Goal: Transaction & Acquisition: Book appointment/travel/reservation

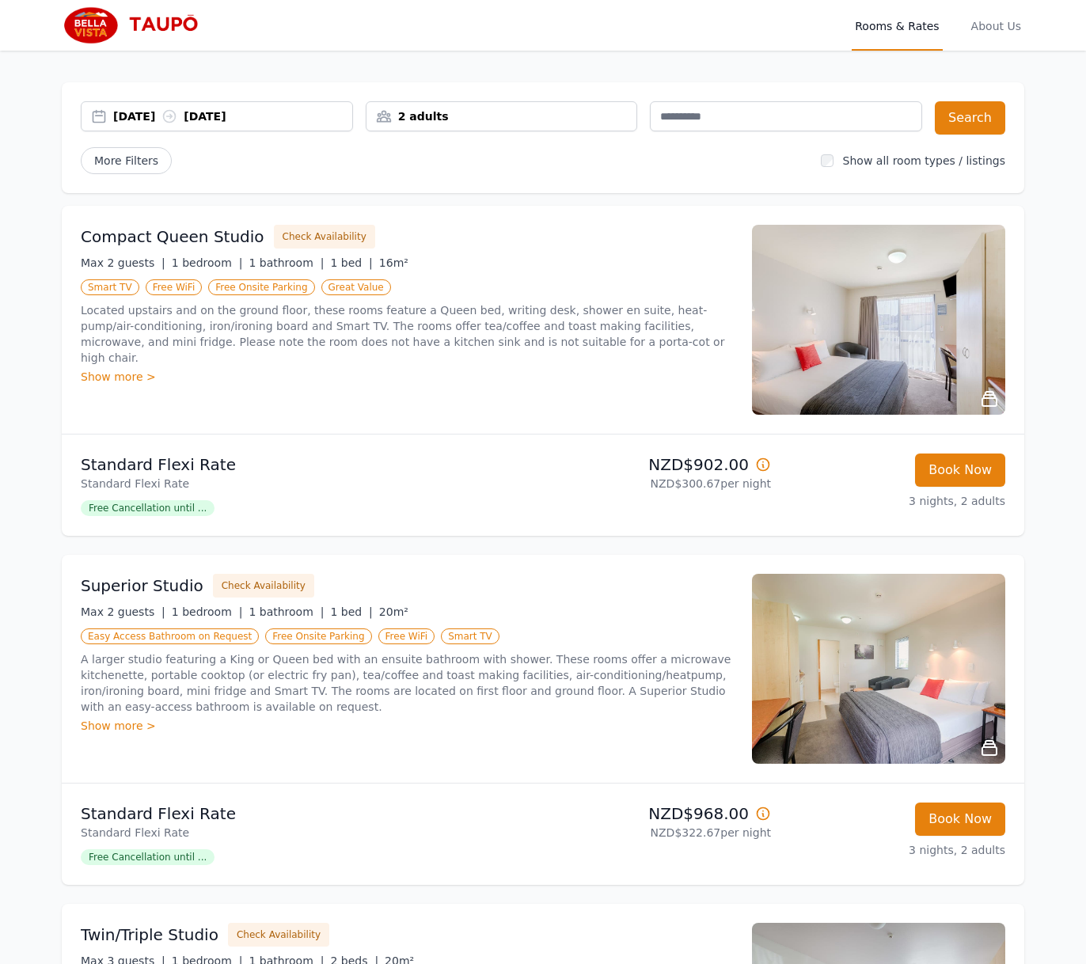
click at [459, 114] on div "2 adults" at bounding box center [501, 116] width 271 height 16
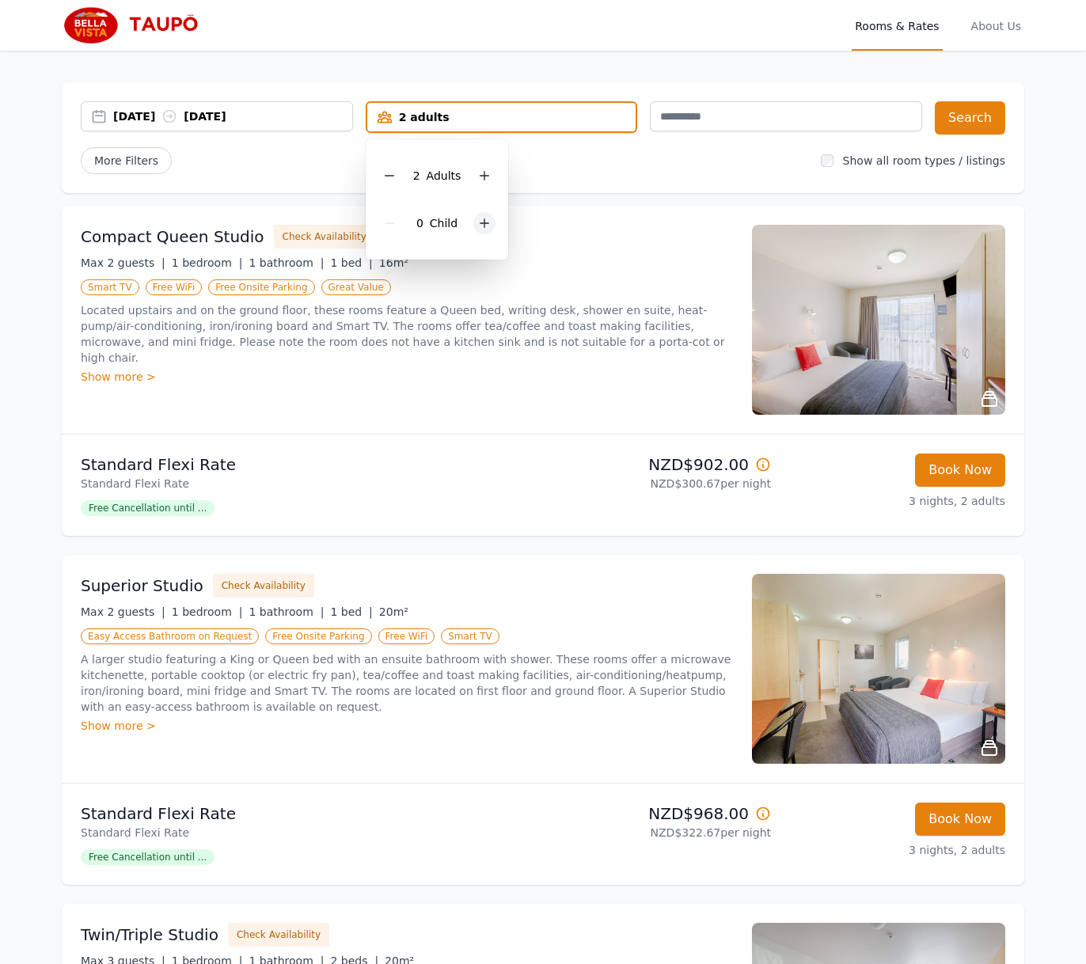
click at [489, 225] on icon at bounding box center [484, 223] width 13 height 13
click at [953, 122] on button "Search" at bounding box center [970, 117] width 70 height 33
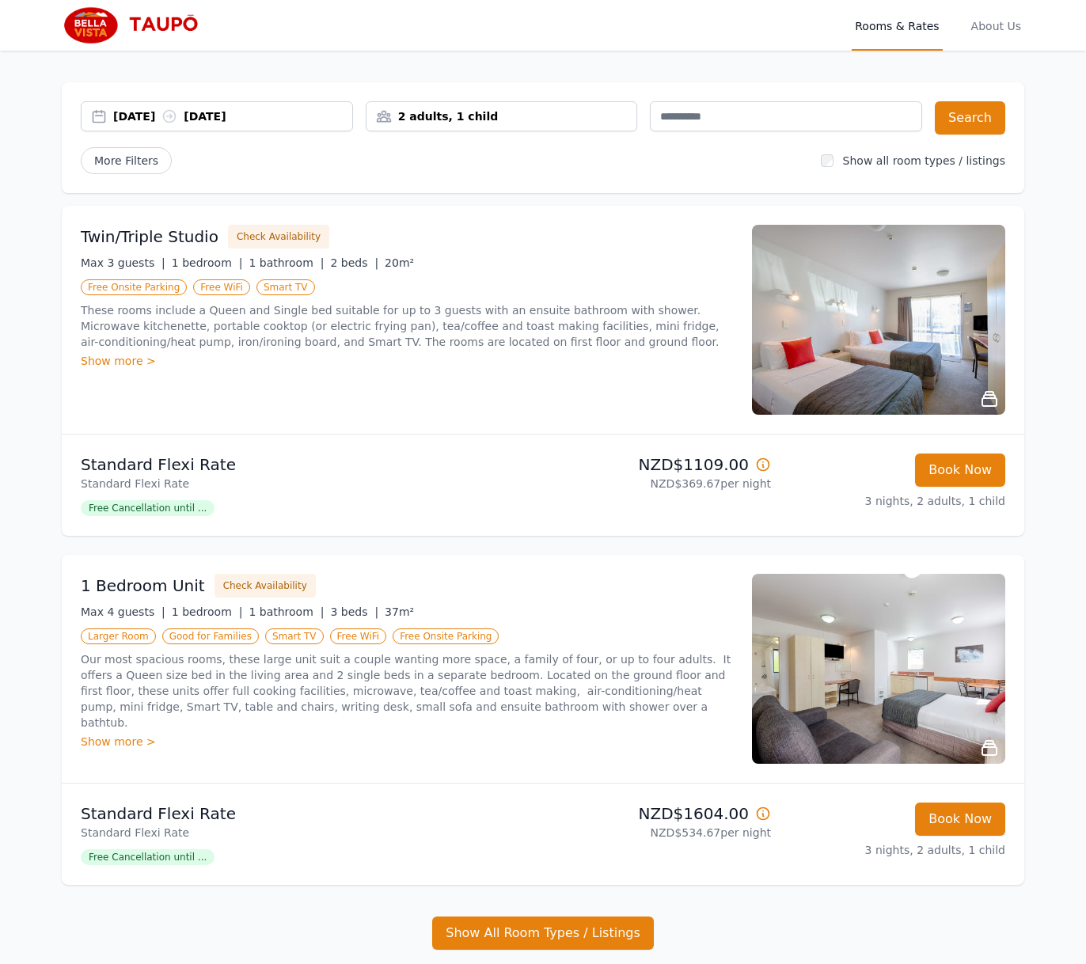
click at [939, 328] on img at bounding box center [878, 320] width 253 height 190
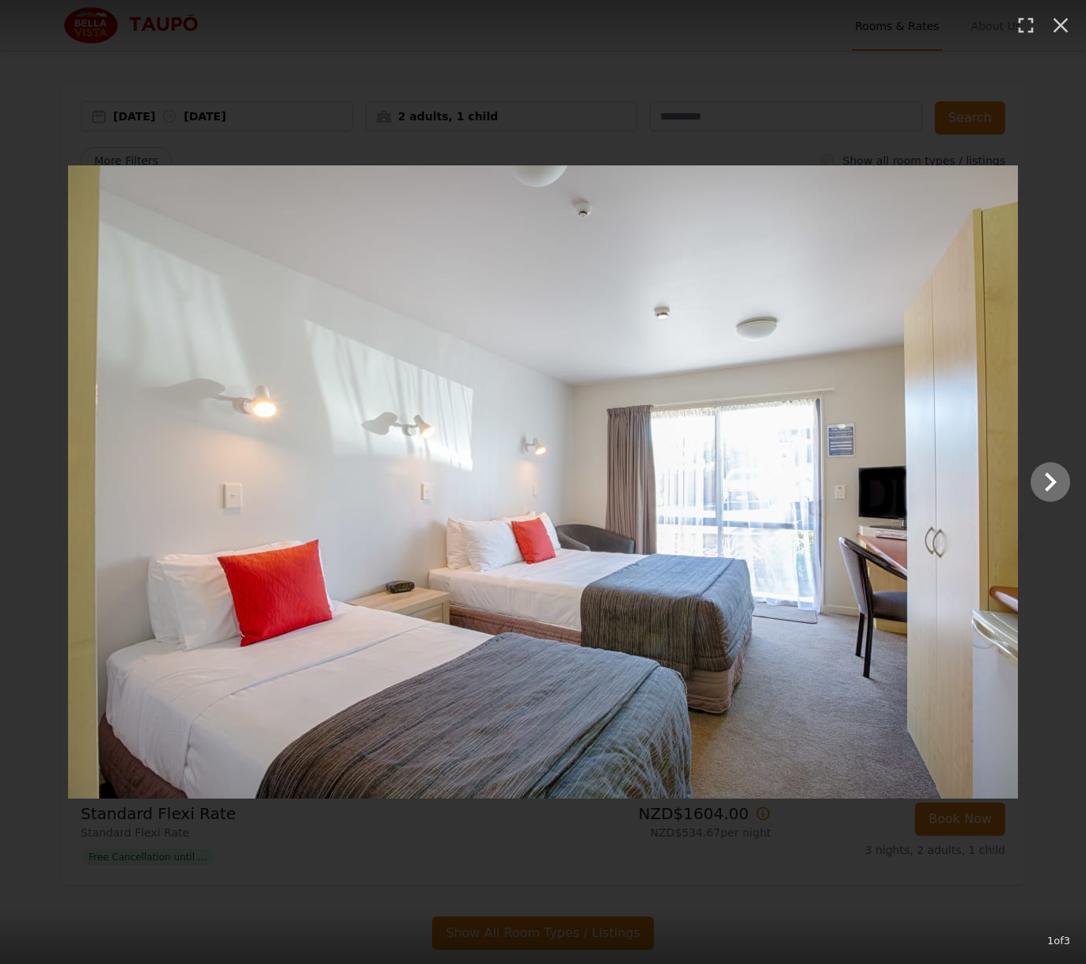
click at [1048, 489] on icon "Show slide 2 of 3" at bounding box center [1051, 481] width 12 height 19
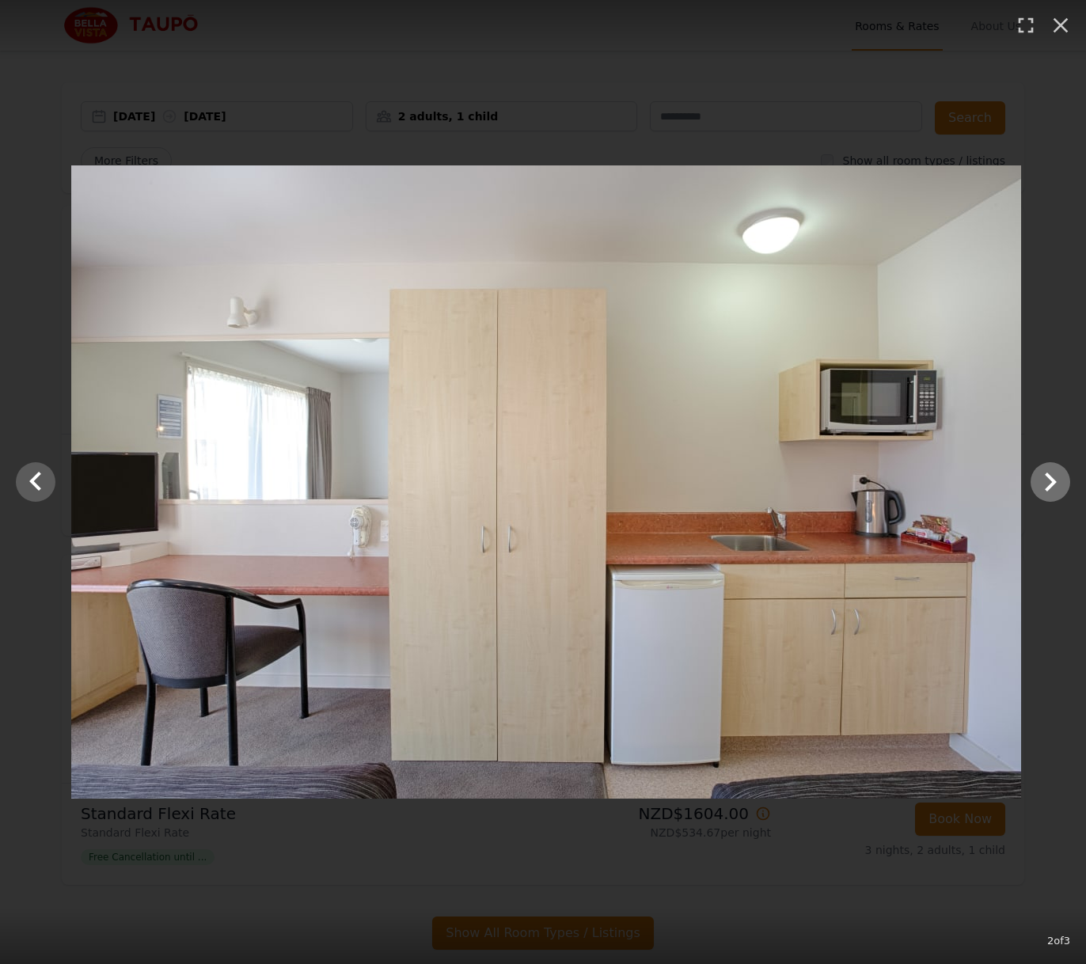
click at [1048, 489] on icon "Show slide 3 of 3" at bounding box center [1051, 481] width 12 height 19
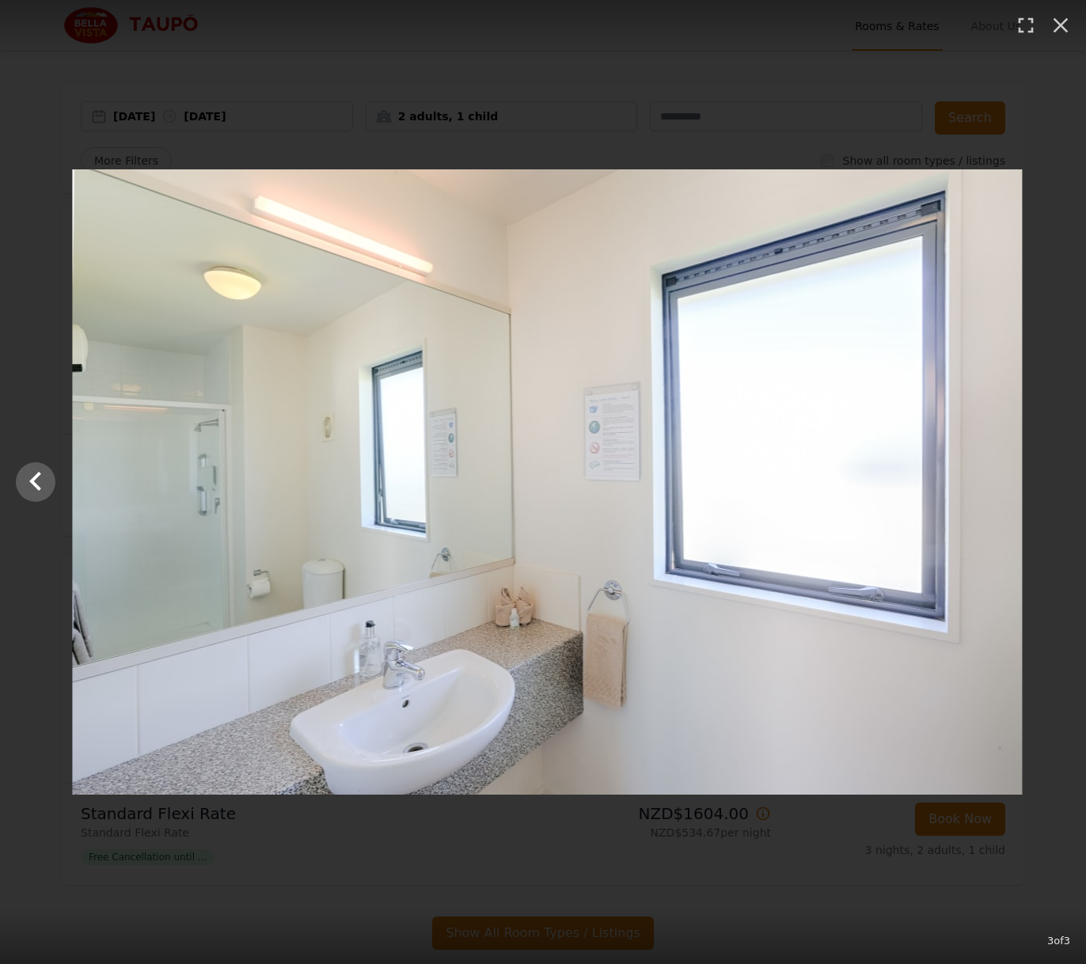
click at [1048, 489] on div at bounding box center [547, 481] width 1086 height 625
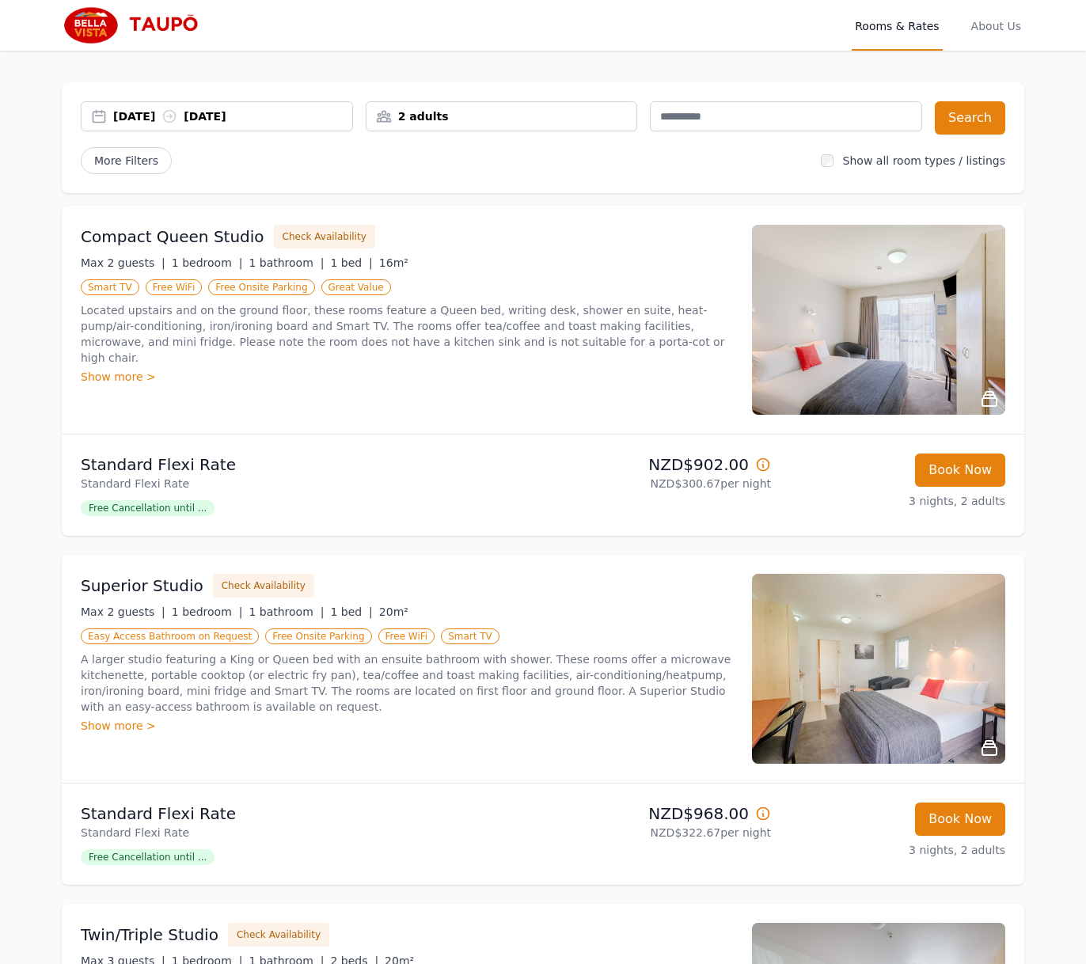
click at [503, 118] on div "2 adults" at bounding box center [501, 116] width 271 height 16
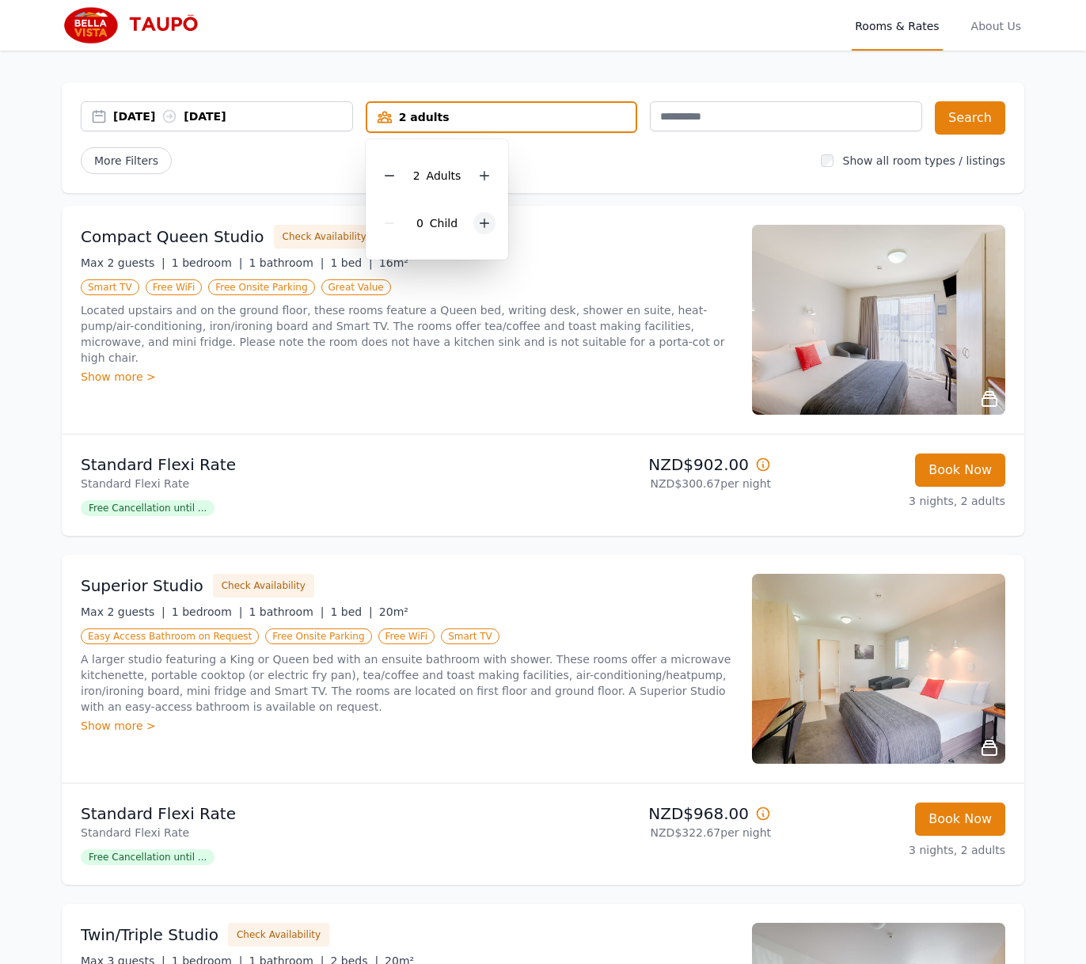
click at [479, 215] on div at bounding box center [484, 223] width 22 height 22
click at [976, 126] on button "Search" at bounding box center [970, 117] width 70 height 33
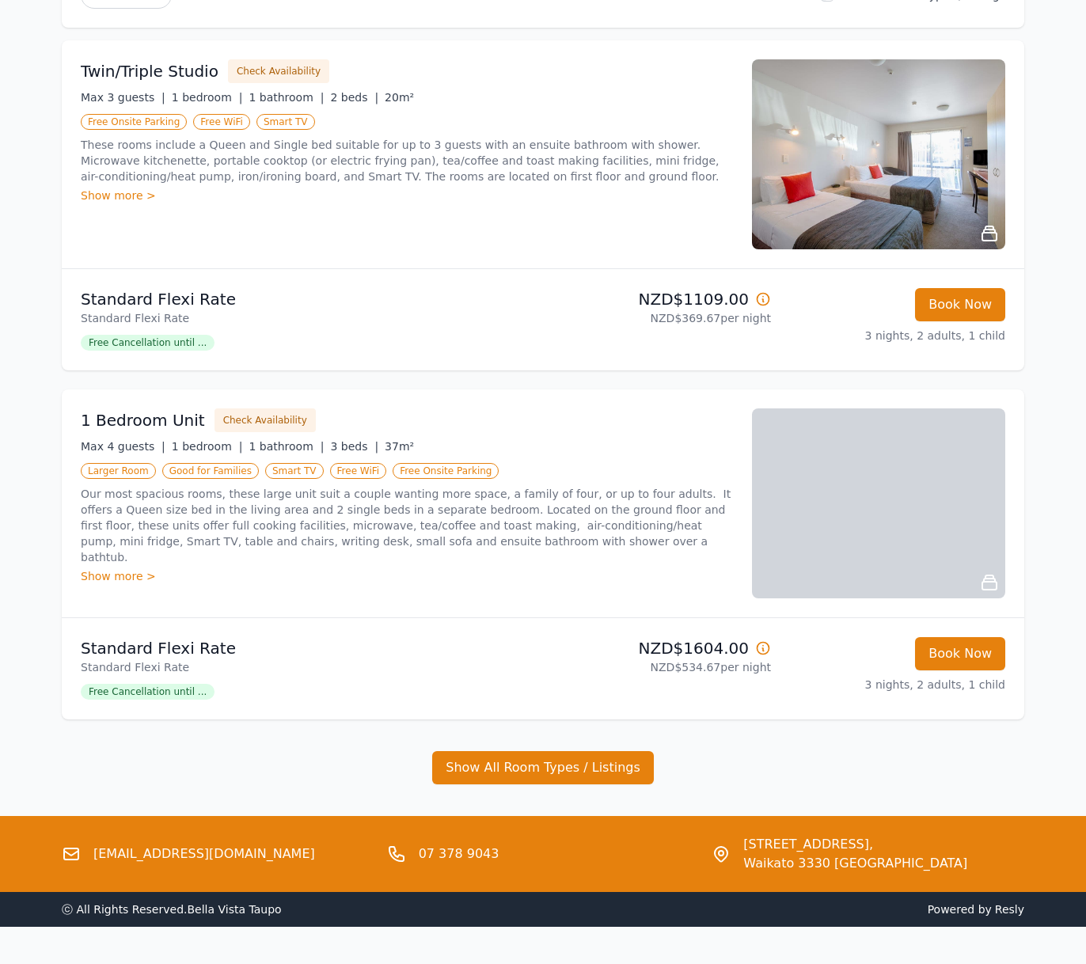
scroll to position [154, 0]
